Goal: Information Seeking & Learning: Check status

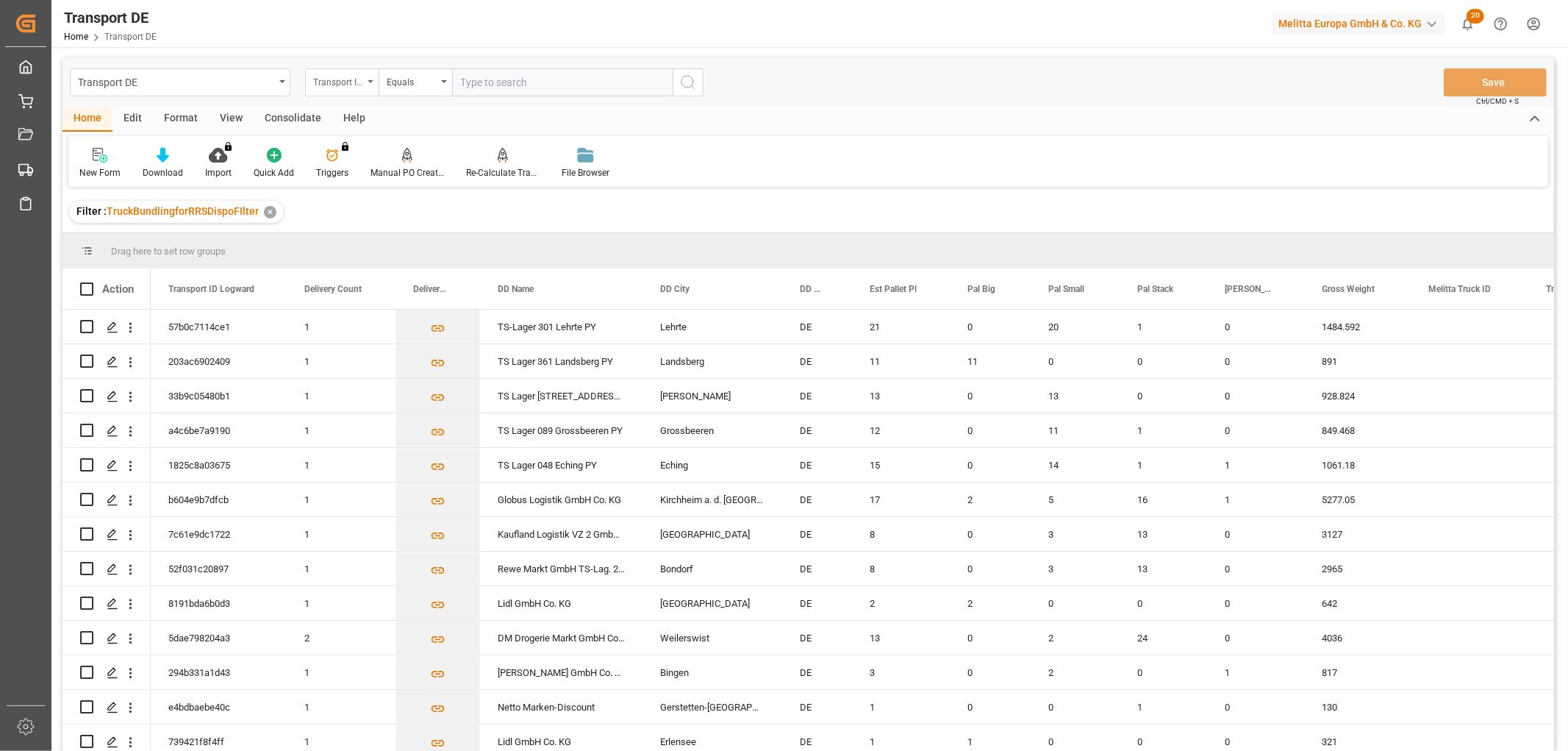
click at [336, 78] on div "Transport ID Logward" at bounding box center [338, 81] width 50 height 17
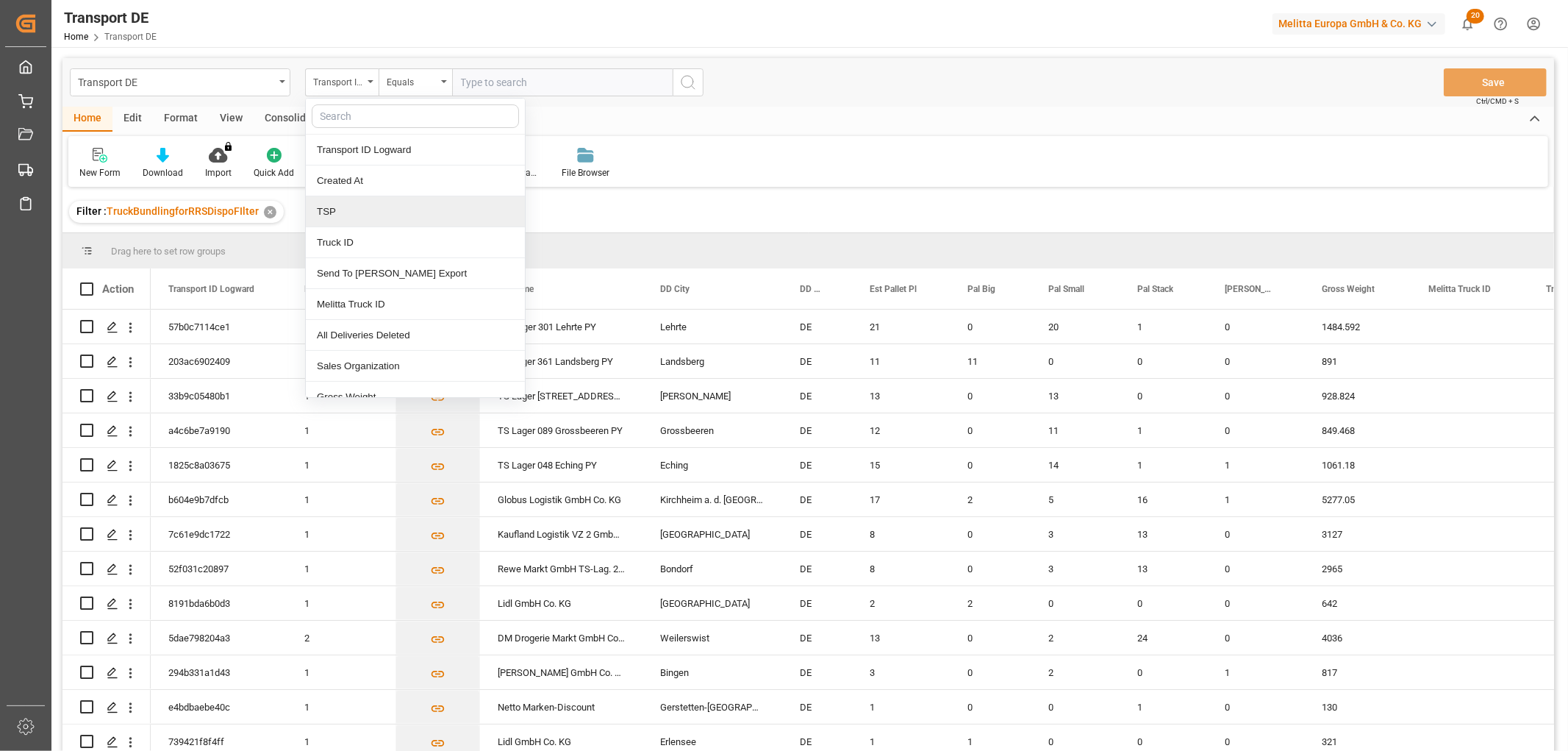
click at [339, 215] on div "TSP" at bounding box center [415, 212] width 219 height 31
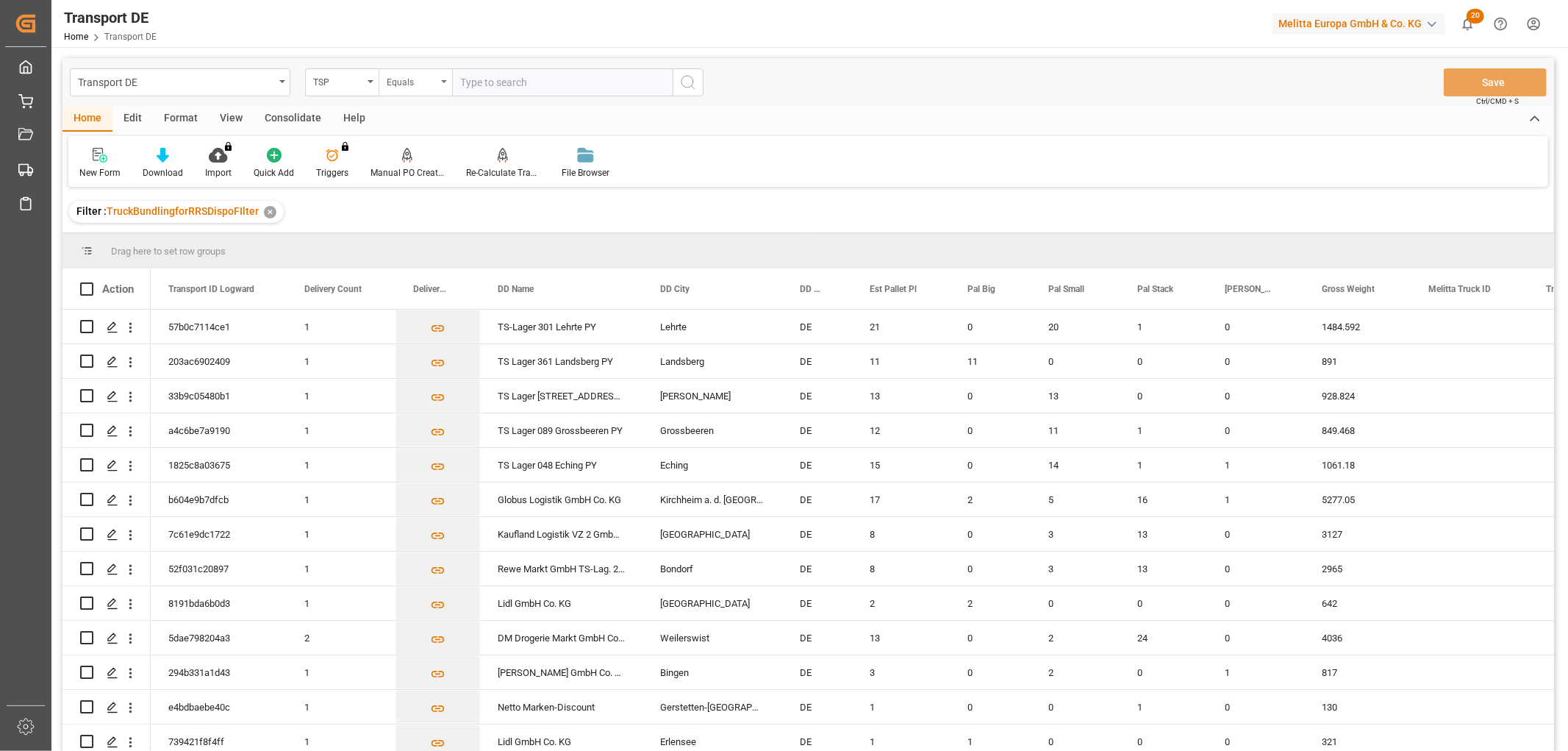
click at [400, 84] on div "Equals" at bounding box center [411, 81] width 50 height 17
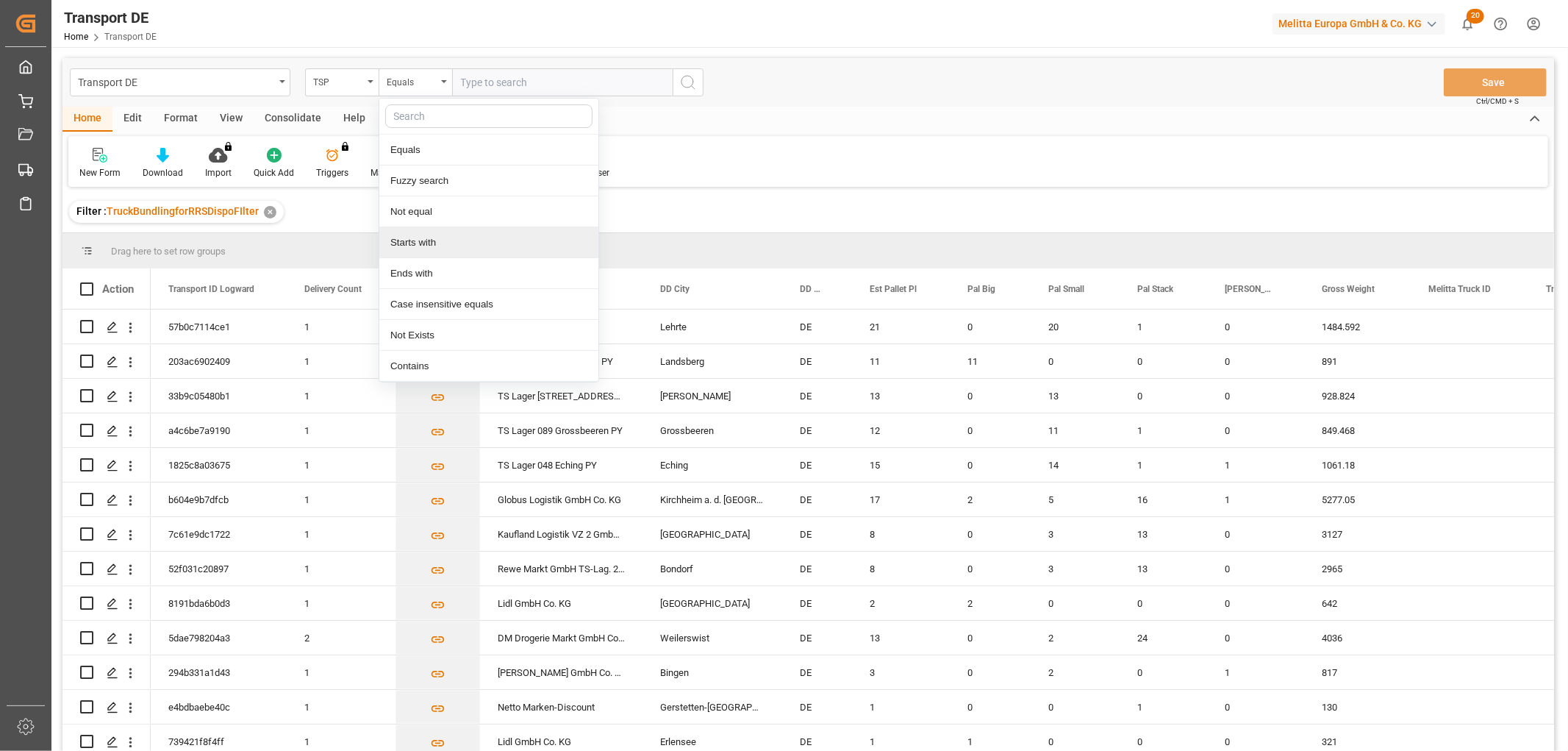
click at [406, 241] on div "Starts with" at bounding box center [489, 243] width 219 height 31
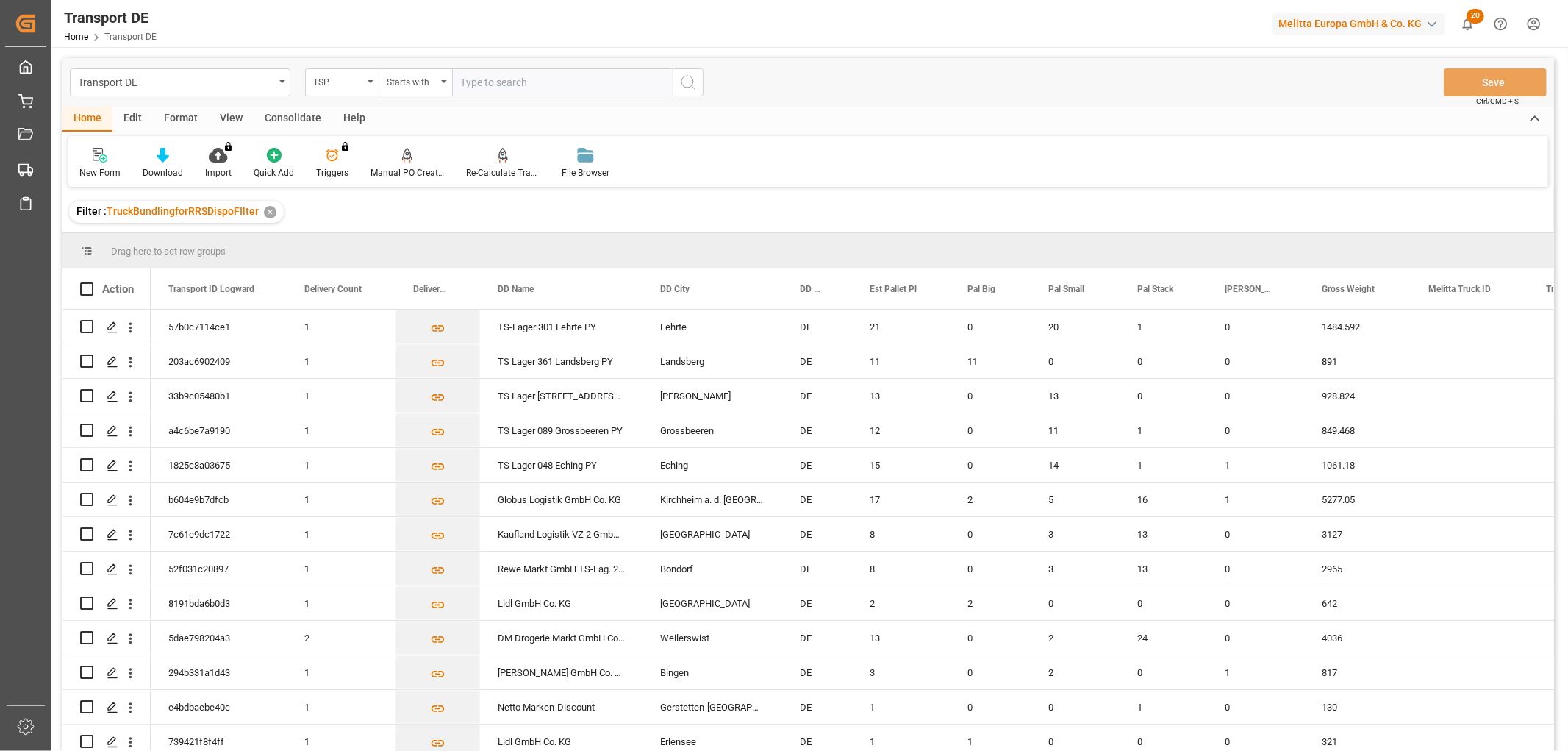
click at [479, 77] on input "text" at bounding box center [562, 82] width 220 height 28
type input "Hartmann"
click at [684, 81] on icon "search button" at bounding box center [688, 82] width 18 height 18
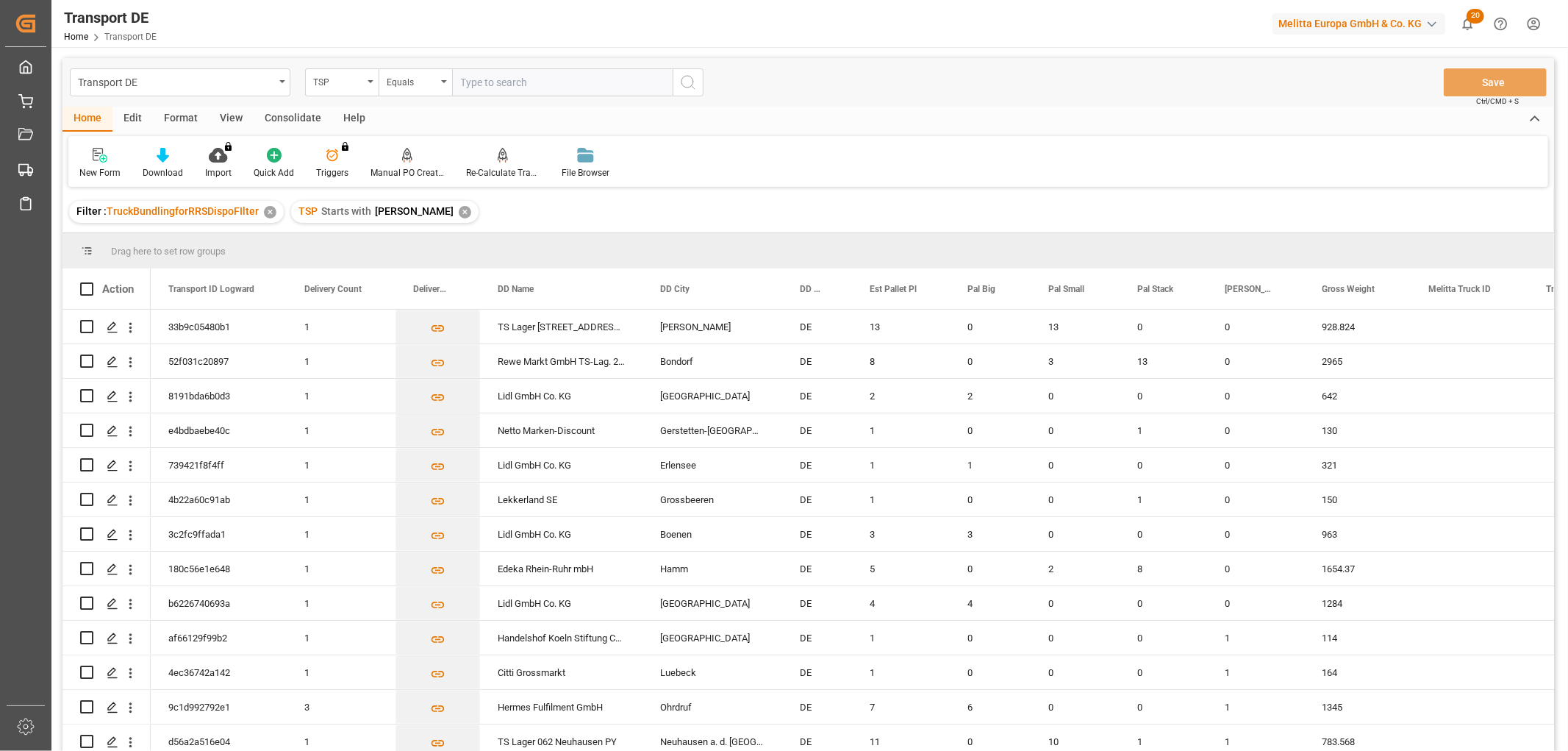
click at [292, 120] on div "Consolidate" at bounding box center [293, 119] width 78 height 25
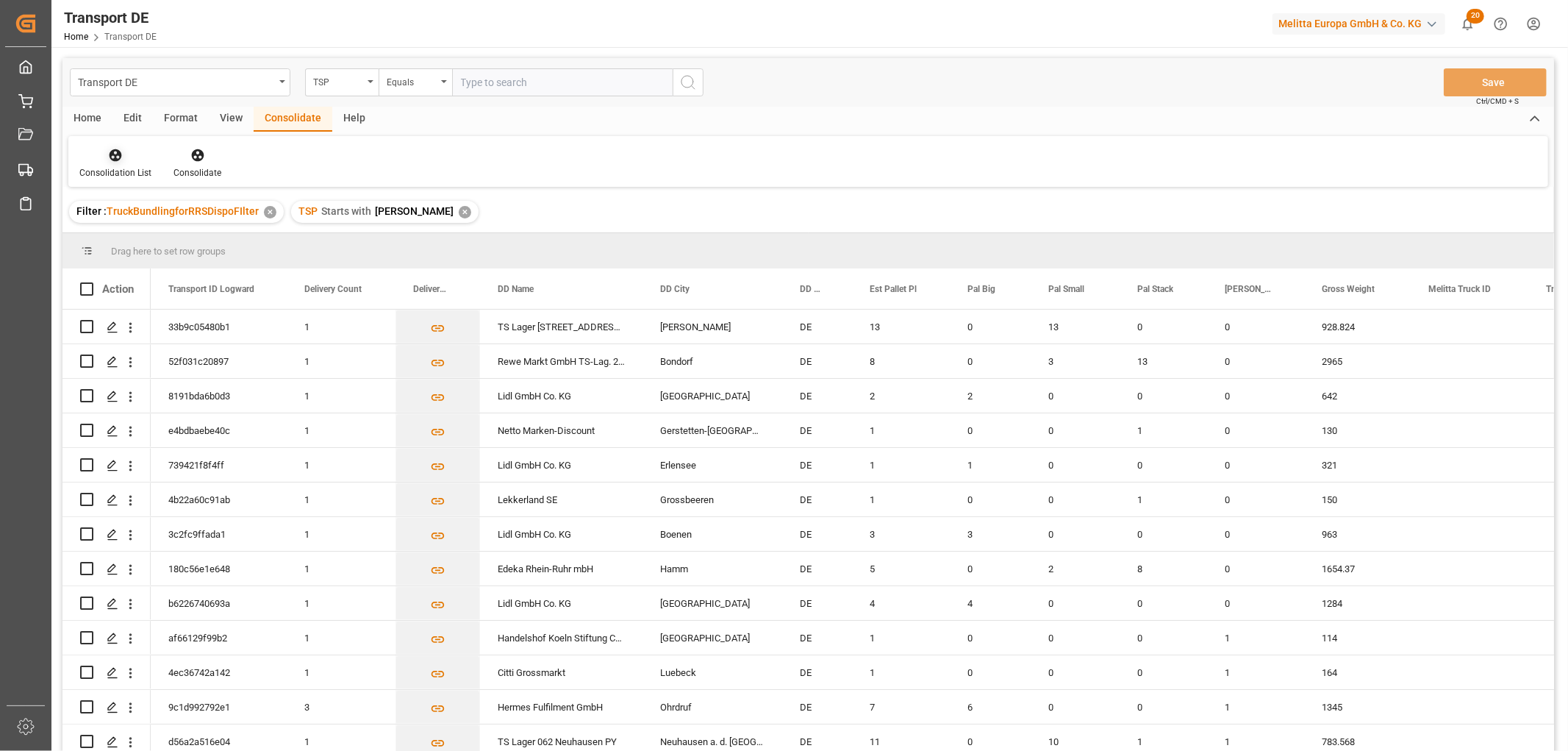
click at [114, 155] on icon at bounding box center [116, 155] width 12 height 12
click at [112, 206] on div "Transport DE TSP Equals Save Ctrl/CMD + S Home Edit Format View Consolidate Hel…" at bounding box center [808, 424] width 1492 height 732
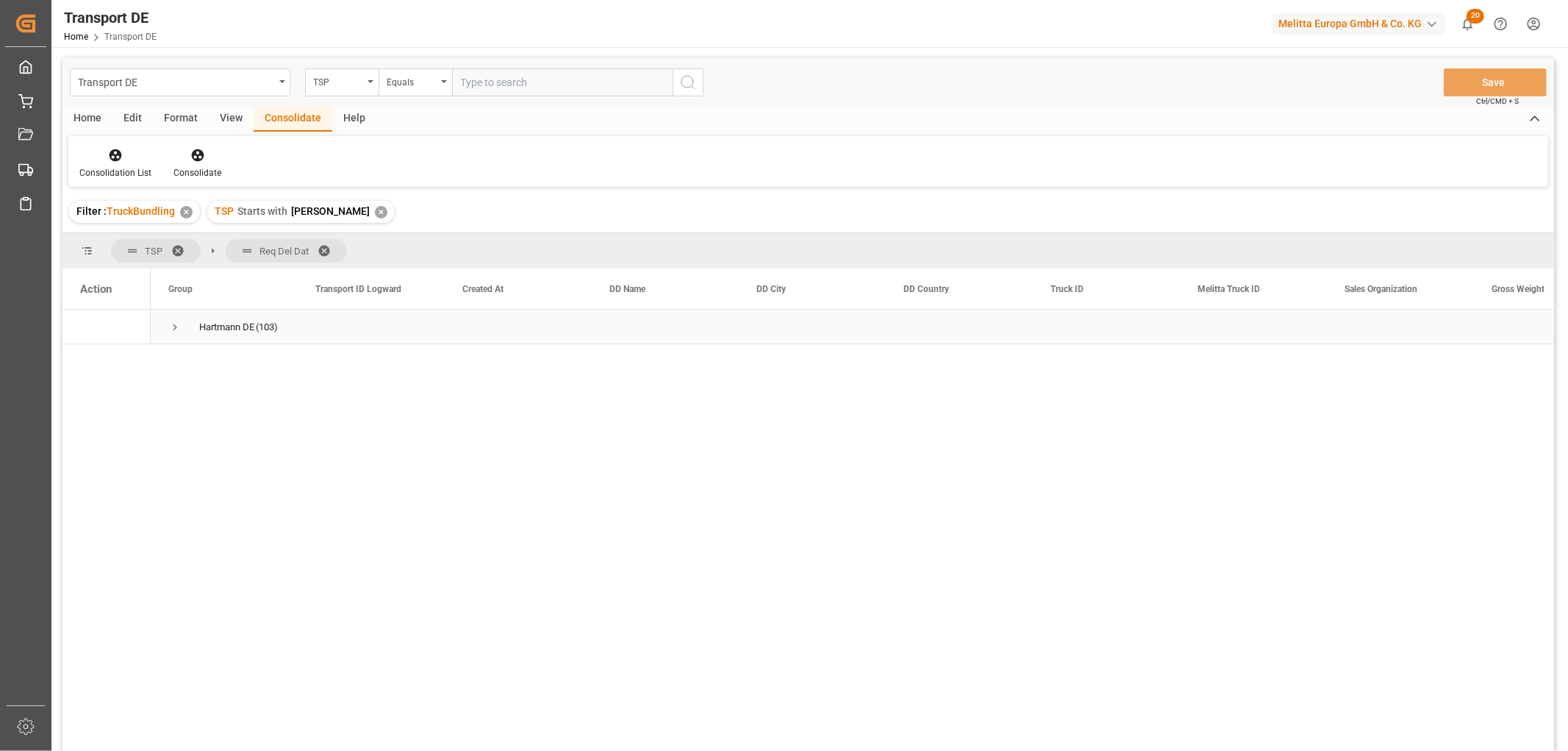
click at [174, 327] on span "Press SPACE to select this row." at bounding box center [174, 327] width 13 height 13
click at [207, 361] on span "Press SPACE to select this row." at bounding box center [205, 361] width 13 height 13
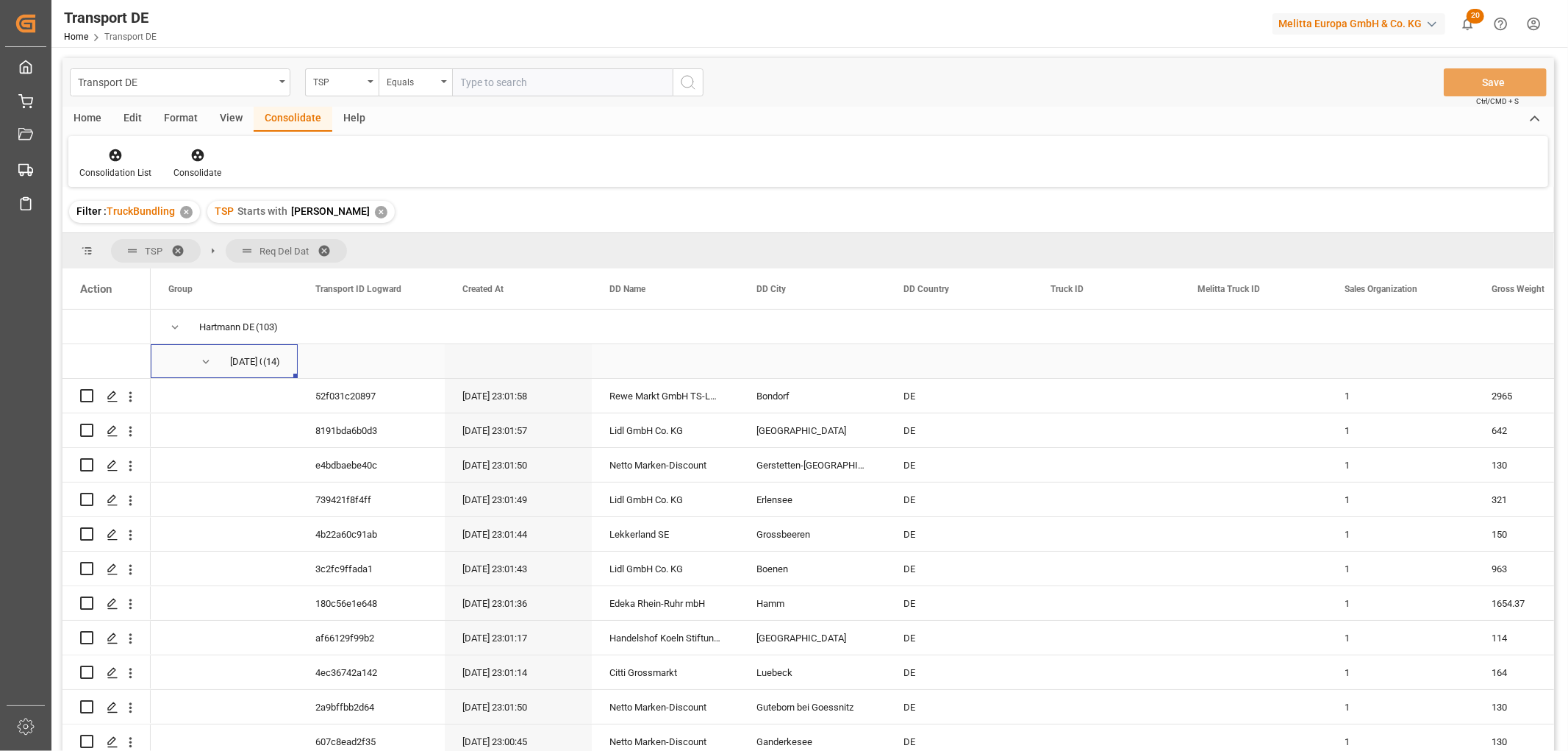
click at [207, 364] on span "Press SPACE to select this row." at bounding box center [205, 361] width 13 height 13
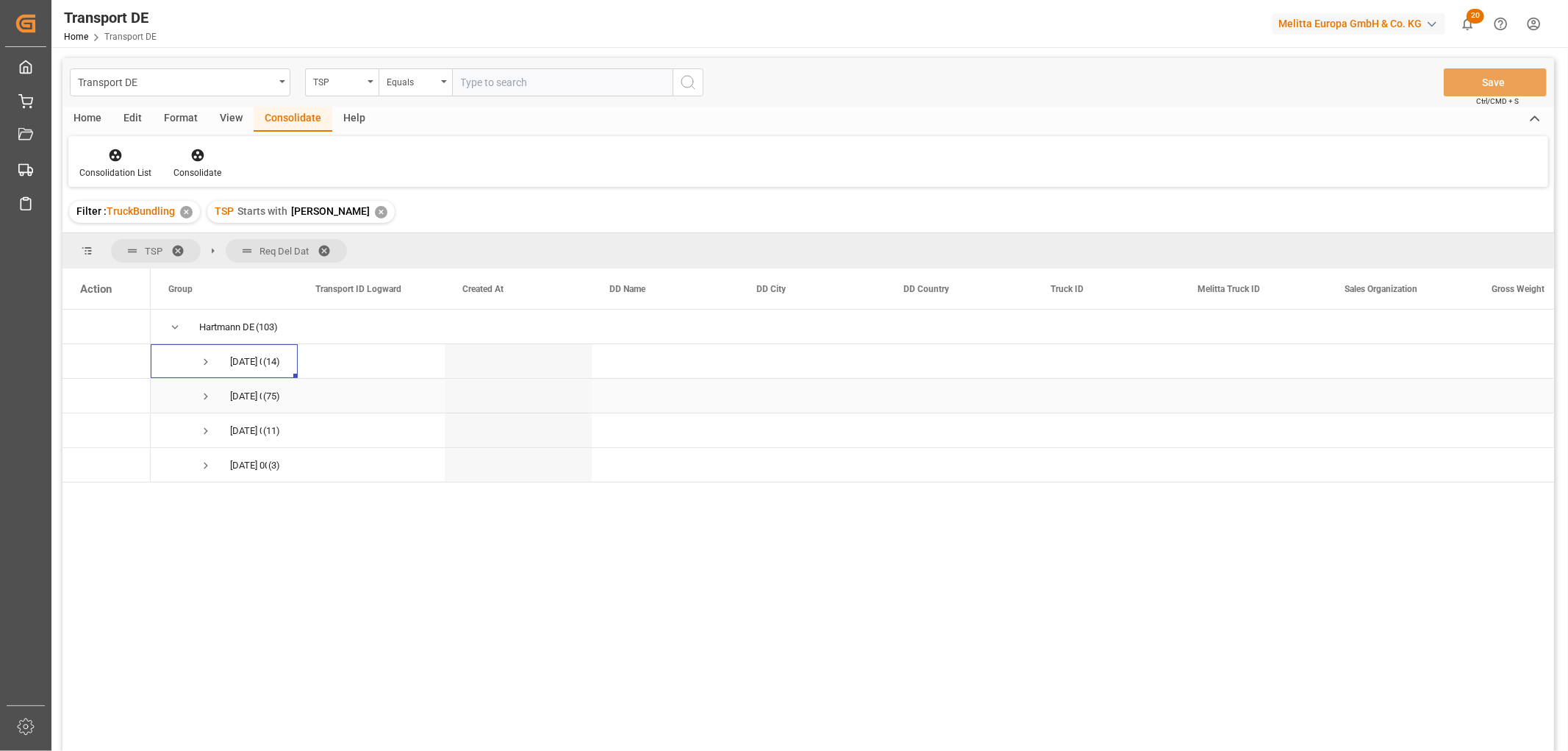
click at [207, 398] on span "Press SPACE to select this row." at bounding box center [205, 396] width 13 height 13
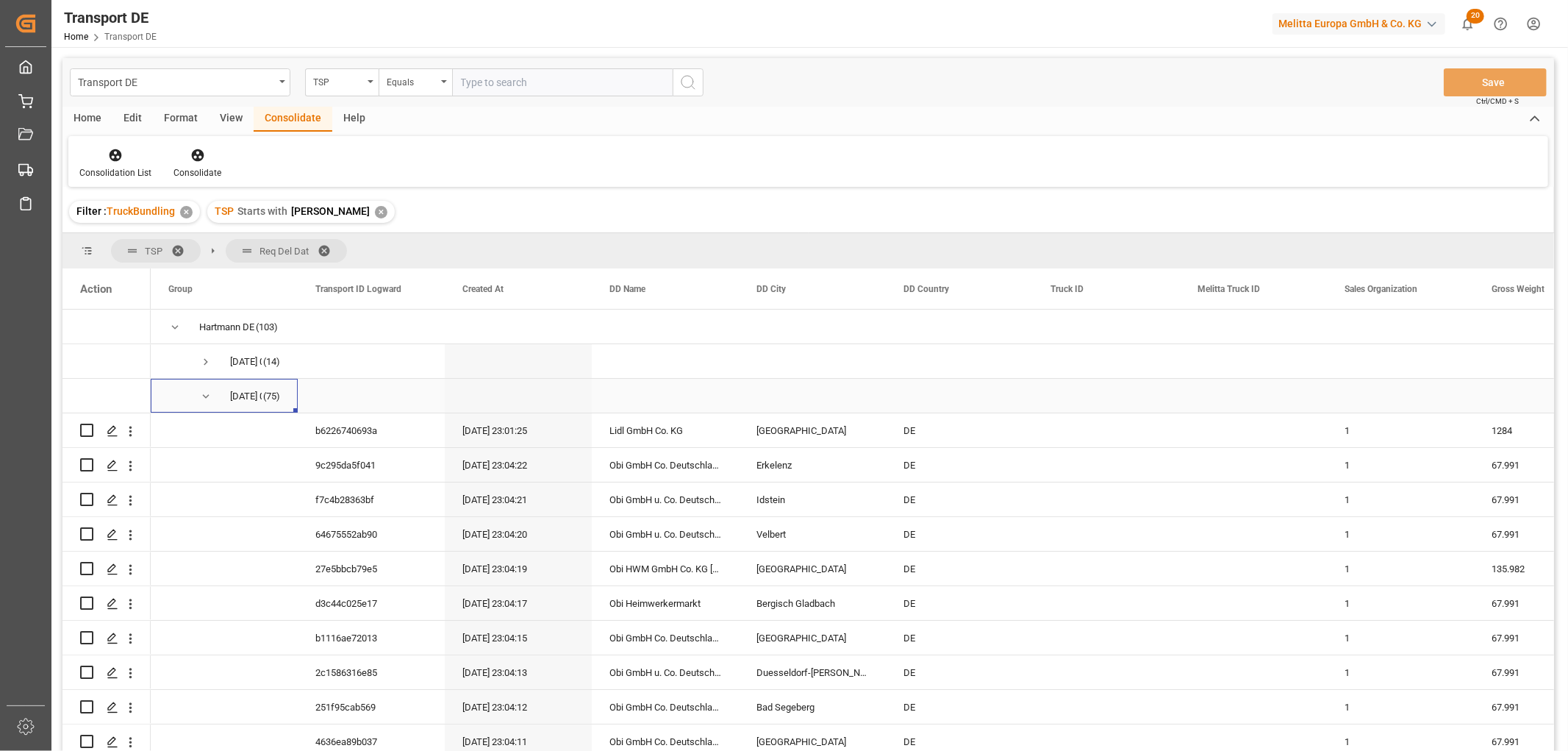
click at [204, 392] on span "Press SPACE to select this row." at bounding box center [205, 396] width 13 height 13
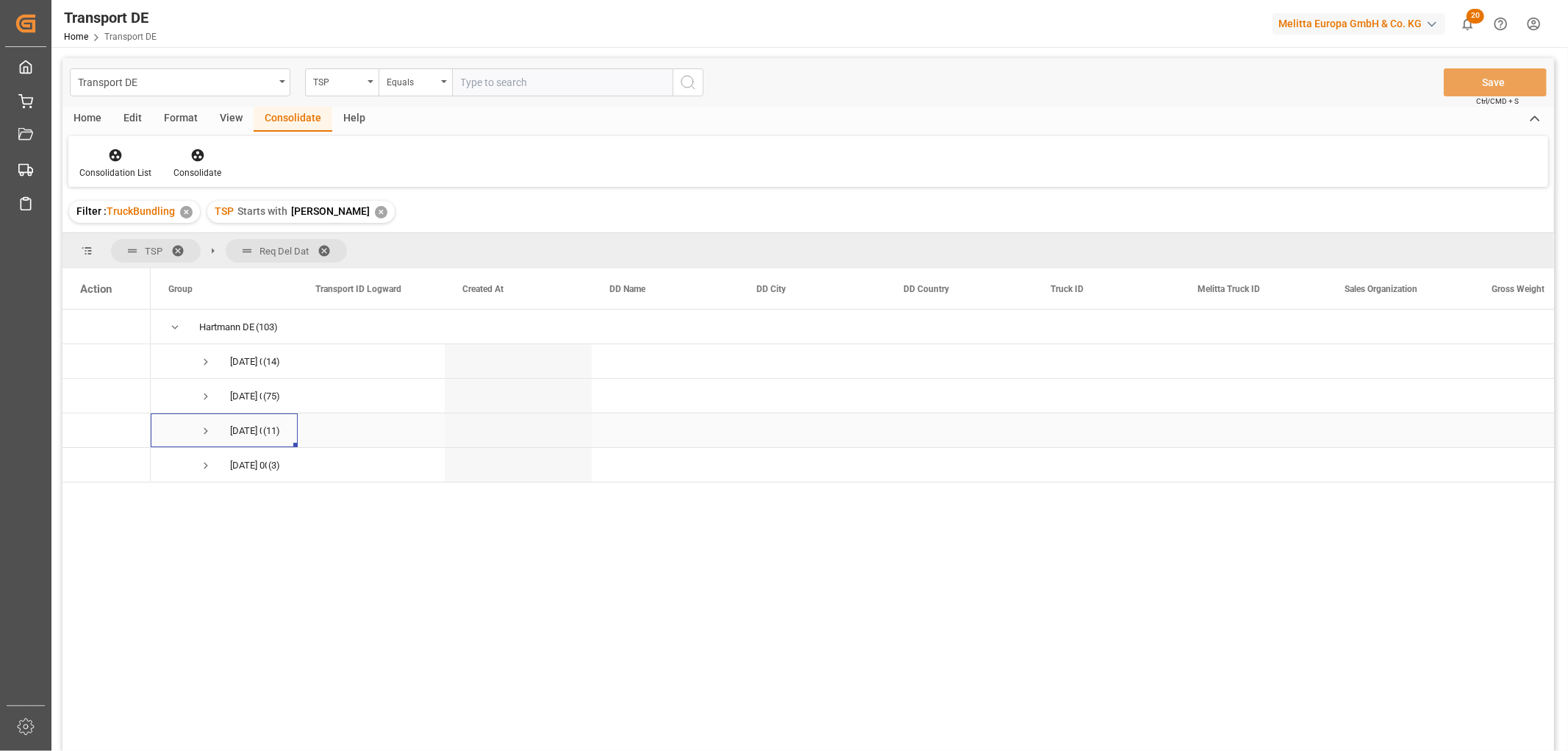
click at [204, 430] on span "Press SPACE to select this row." at bounding box center [205, 430] width 13 height 13
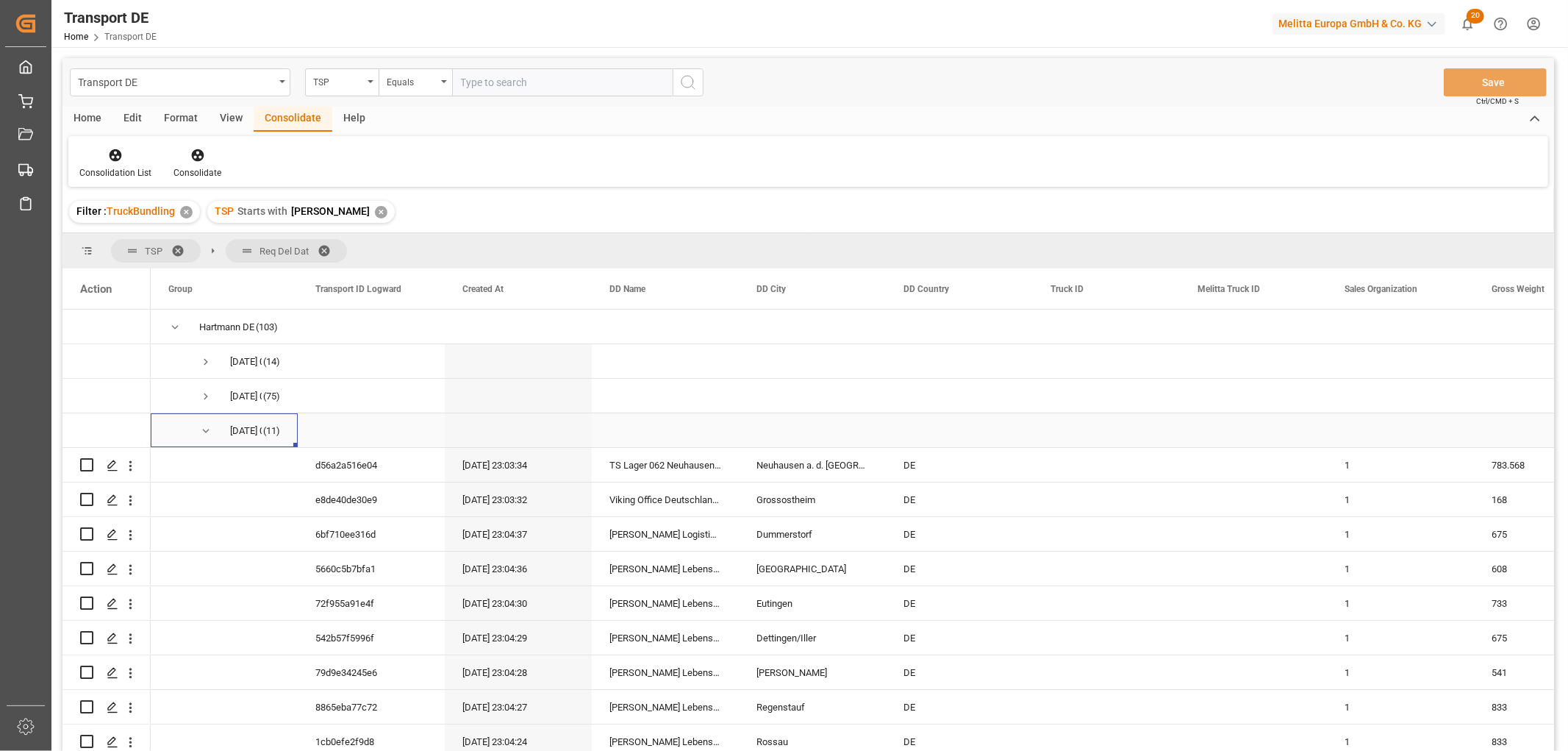
click at [206, 431] on span "Press SPACE to select this row." at bounding box center [205, 430] width 13 height 13
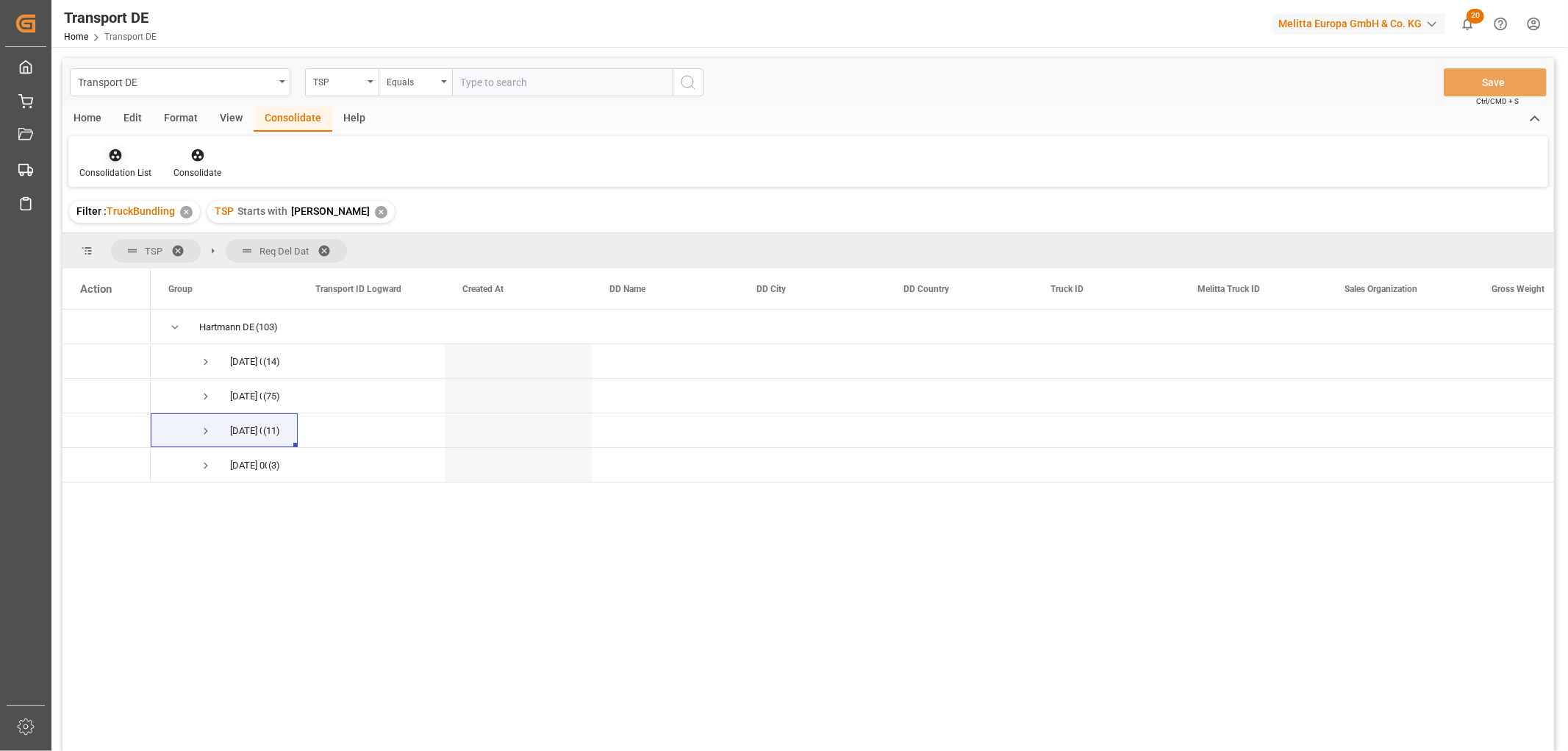
click at [111, 150] on icon at bounding box center [116, 155] width 12 height 12
click at [142, 238] on div "Transport DE TSP Equals Save Ctrl/CMD + S Home Edit Format View Consolidate Hel…" at bounding box center [808, 424] width 1492 height 732
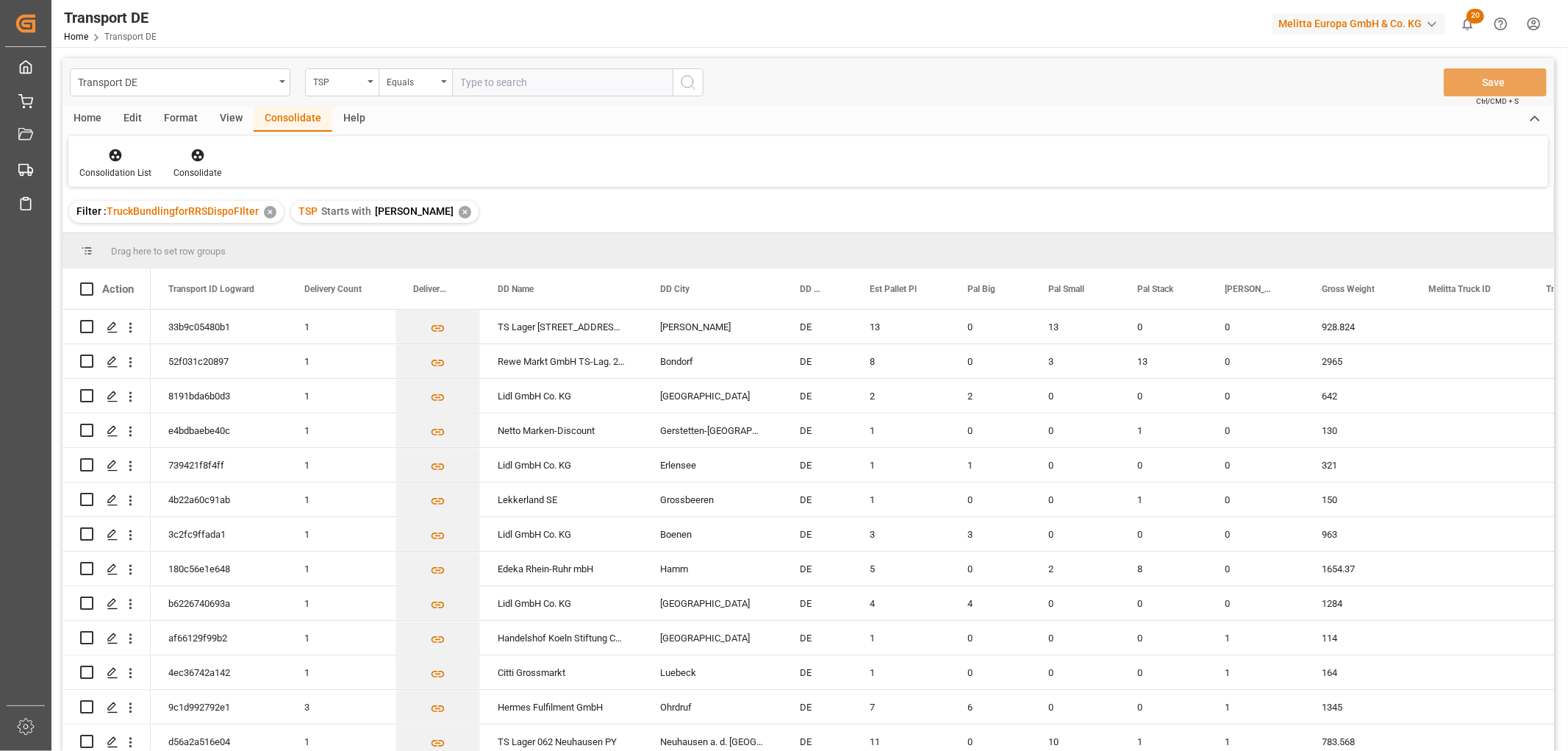
click at [459, 209] on div "✕" at bounding box center [465, 212] width 12 height 12
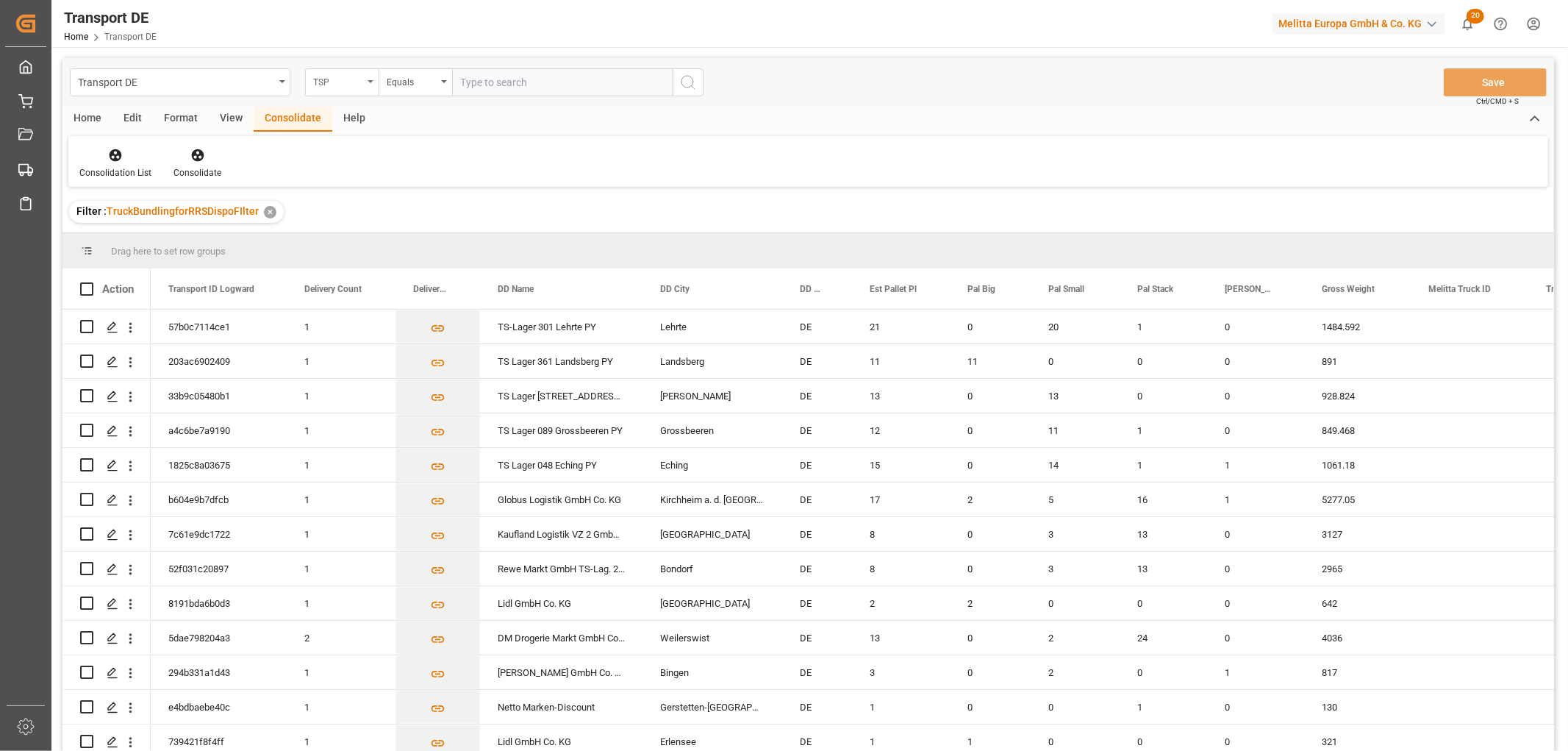
click at [342, 79] on div "TSP" at bounding box center [338, 81] width 50 height 17
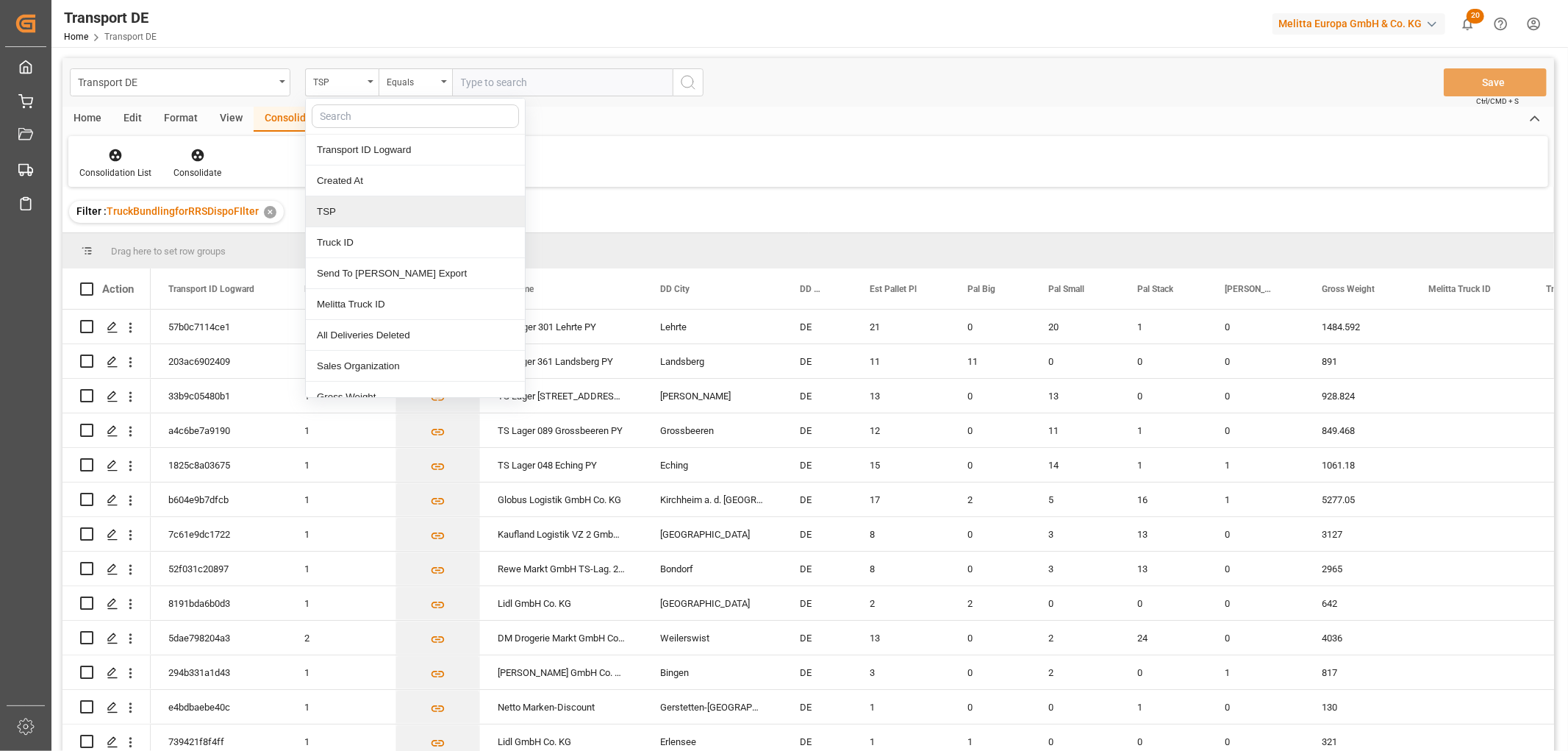
click at [350, 214] on div "TSP" at bounding box center [415, 212] width 219 height 31
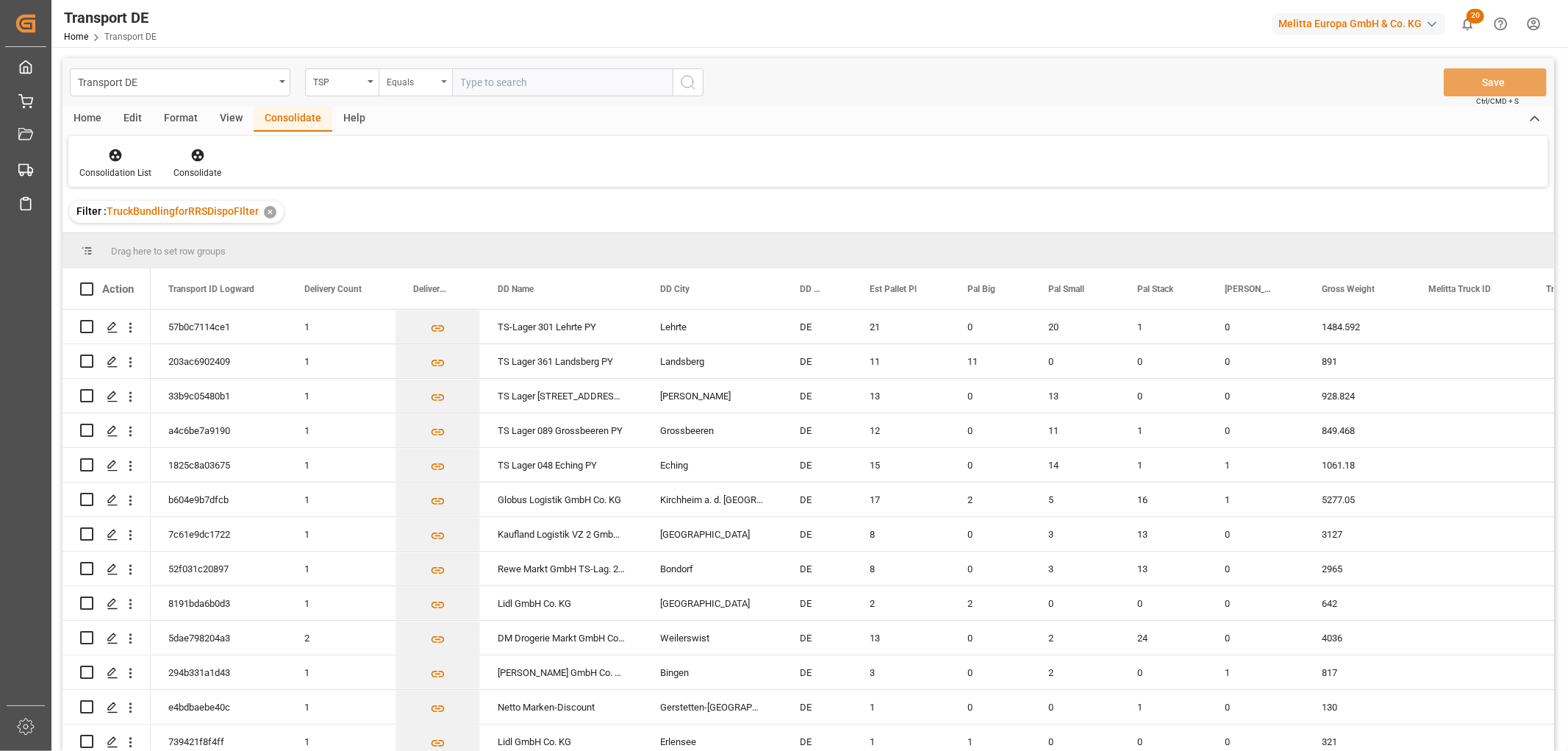
click at [403, 81] on div "Equals" at bounding box center [411, 81] width 50 height 17
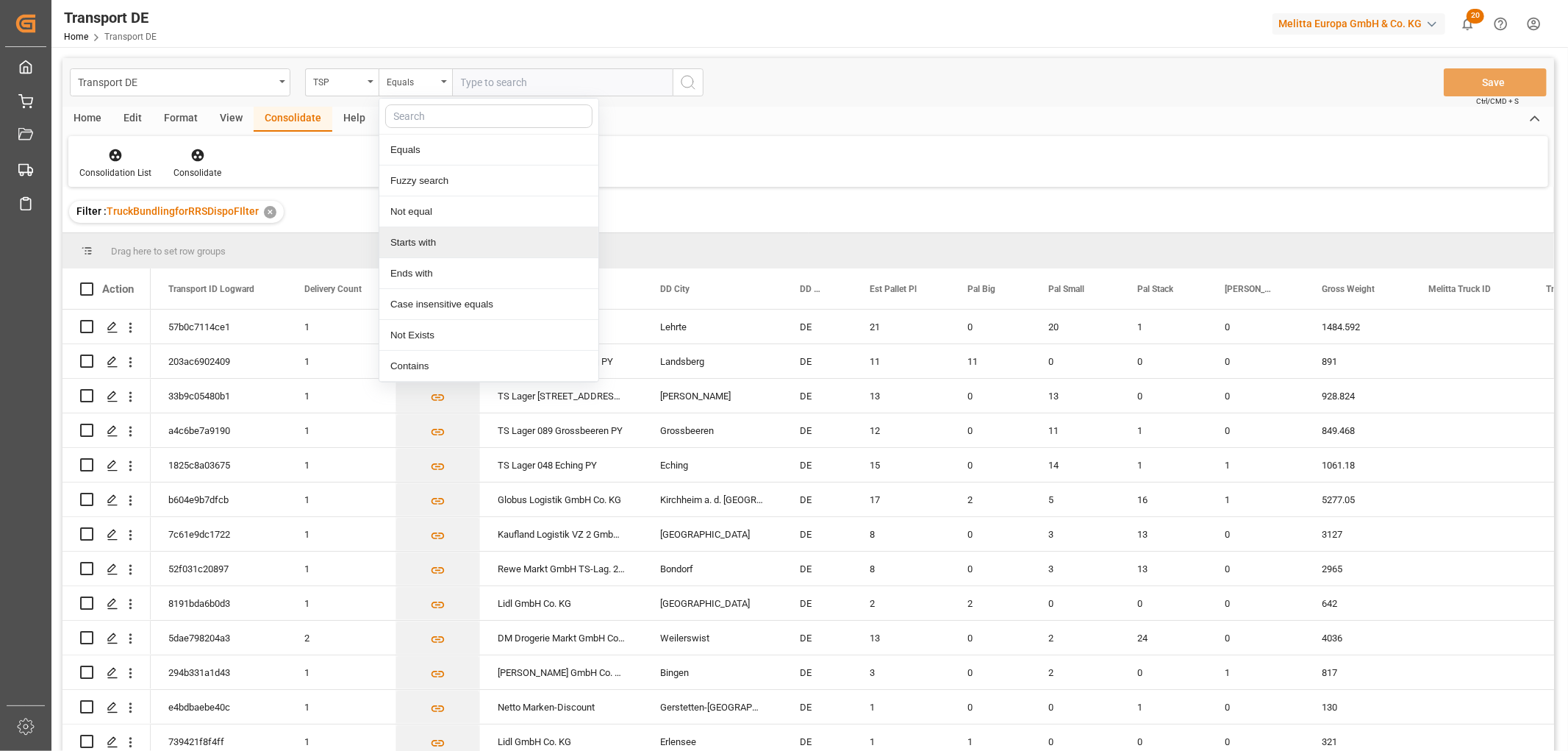
click at [412, 241] on div "Starts with" at bounding box center [489, 243] width 219 height 31
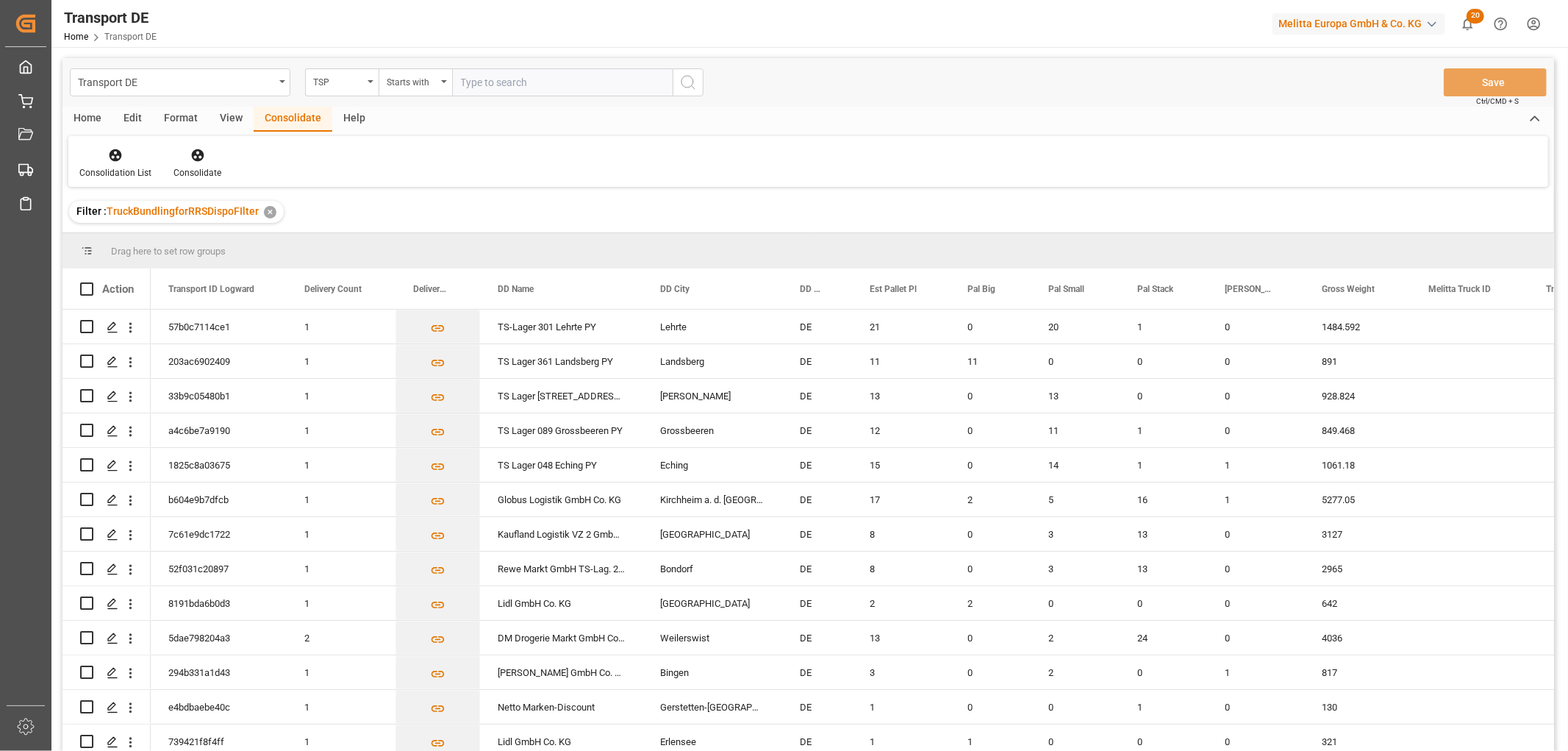
click at [478, 79] on input "text" at bounding box center [562, 82] width 220 height 28
type input "Self pickup DE"
click at [691, 81] on icon "search button" at bounding box center [688, 82] width 18 height 18
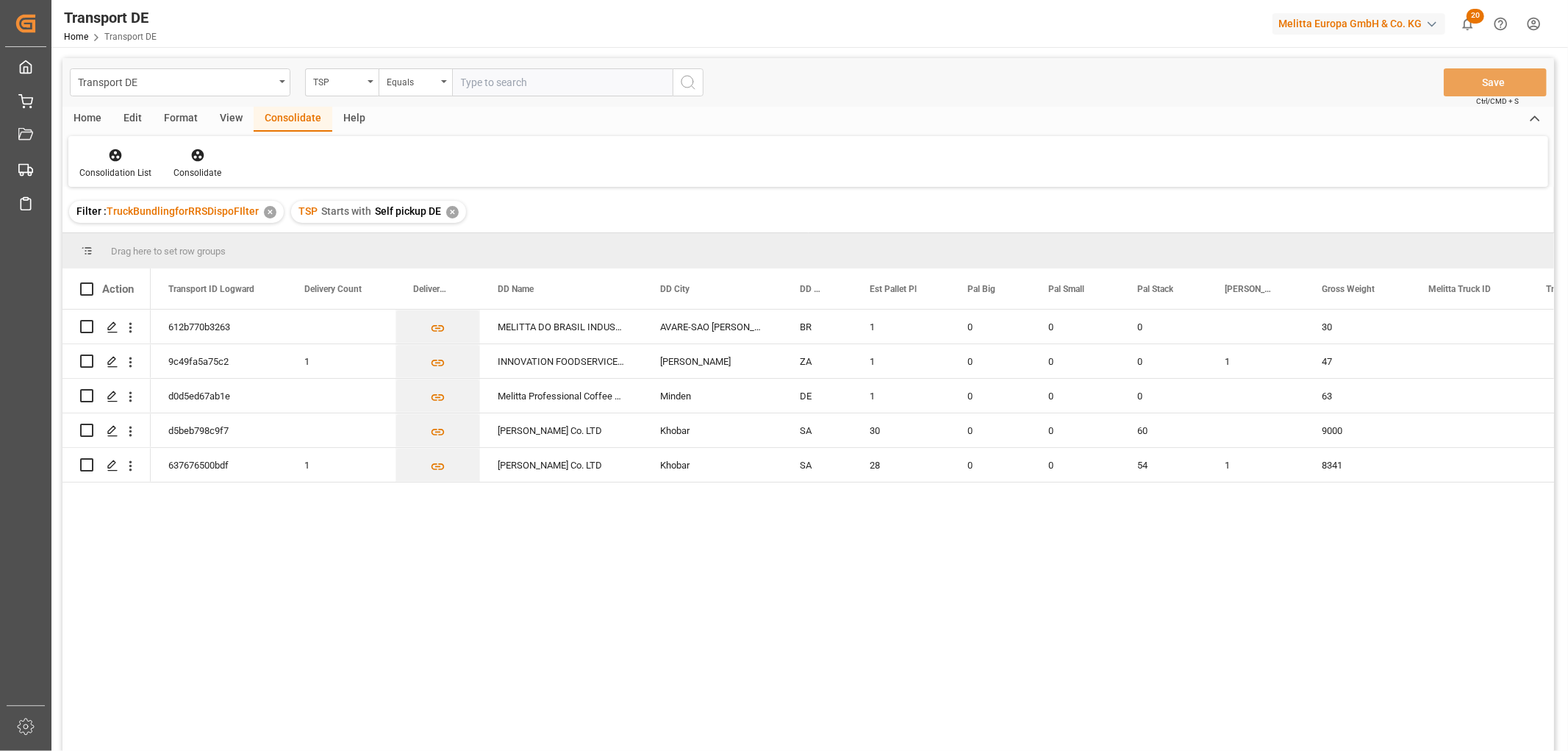
click at [446, 208] on div "✕" at bounding box center [452, 212] width 12 height 12
